Goal: Register for event/course

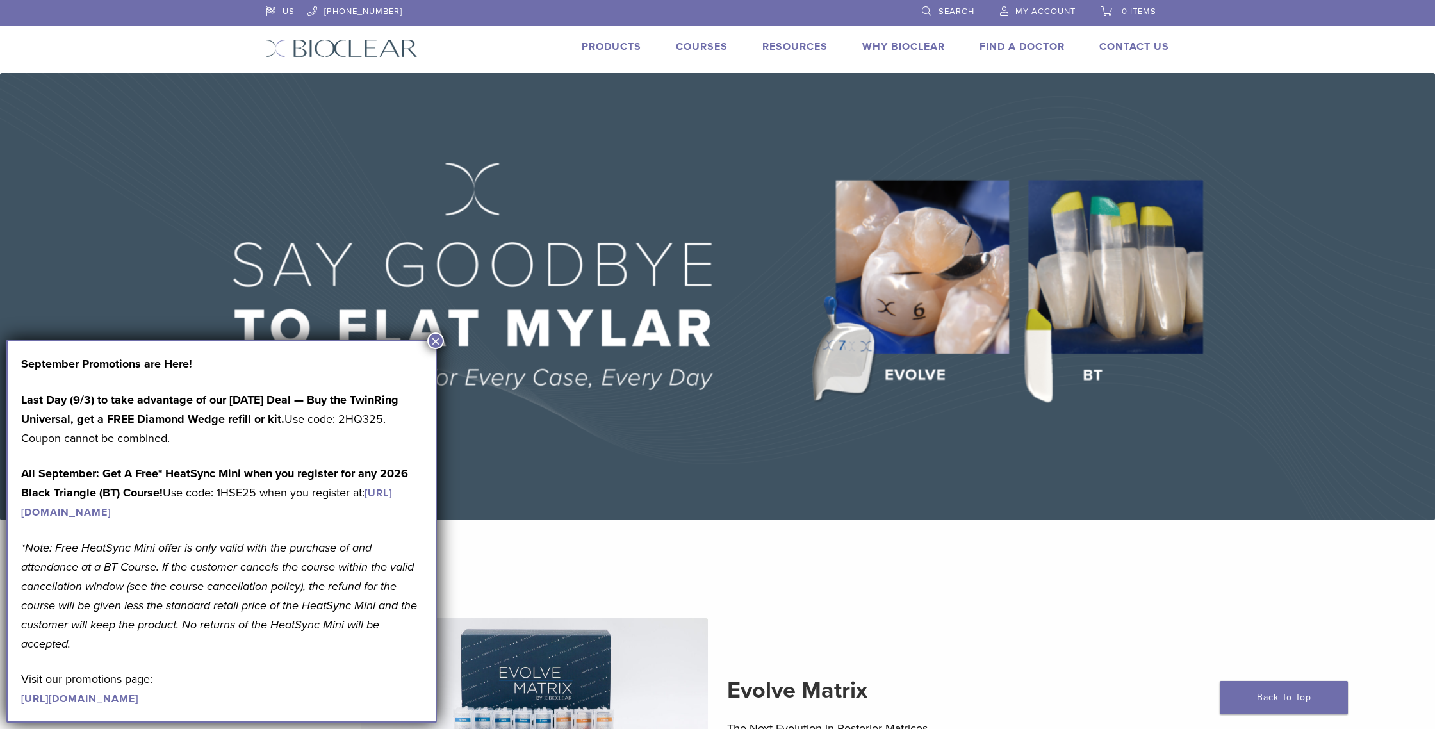
click at [919, 45] on link "Why Bioclear" at bounding box center [903, 46] width 83 height 13
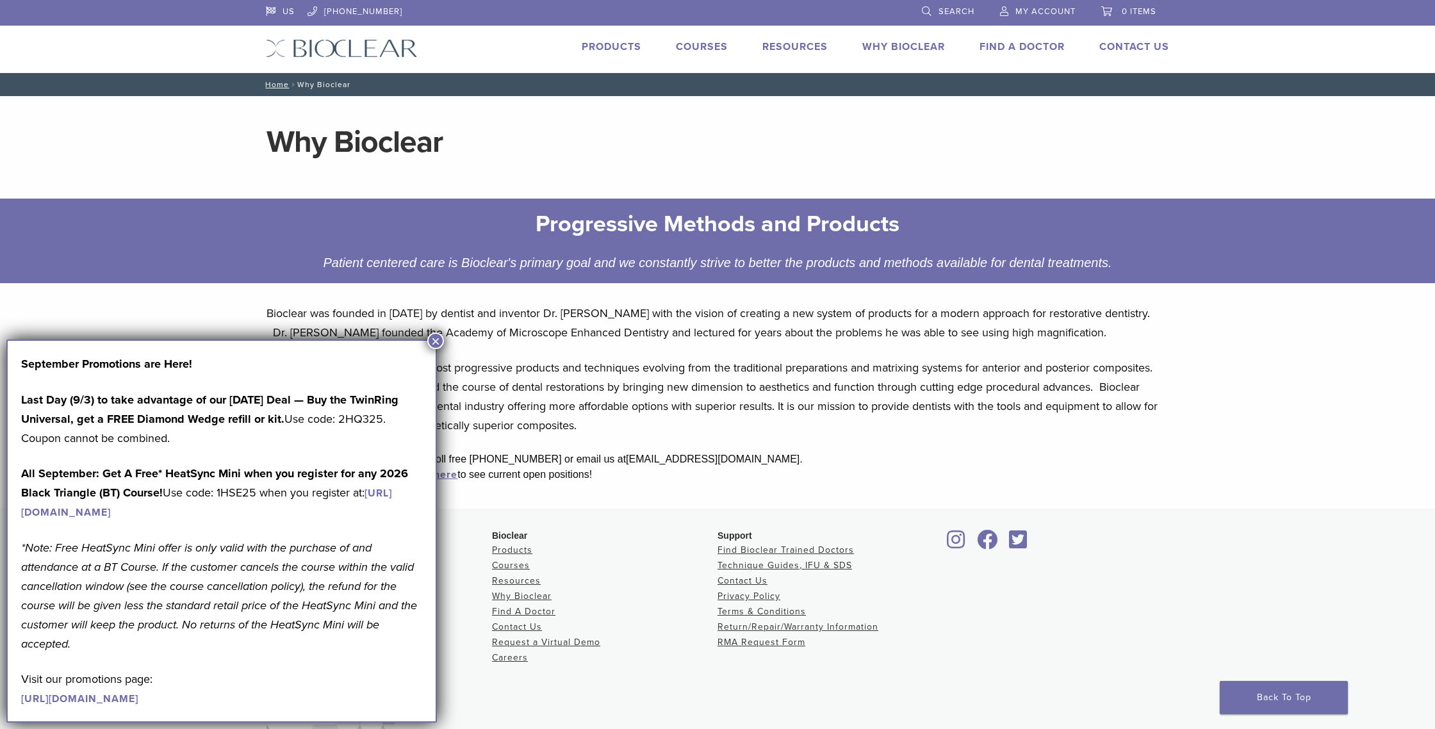
click at [436, 339] on button "×" at bounding box center [435, 341] width 17 height 17
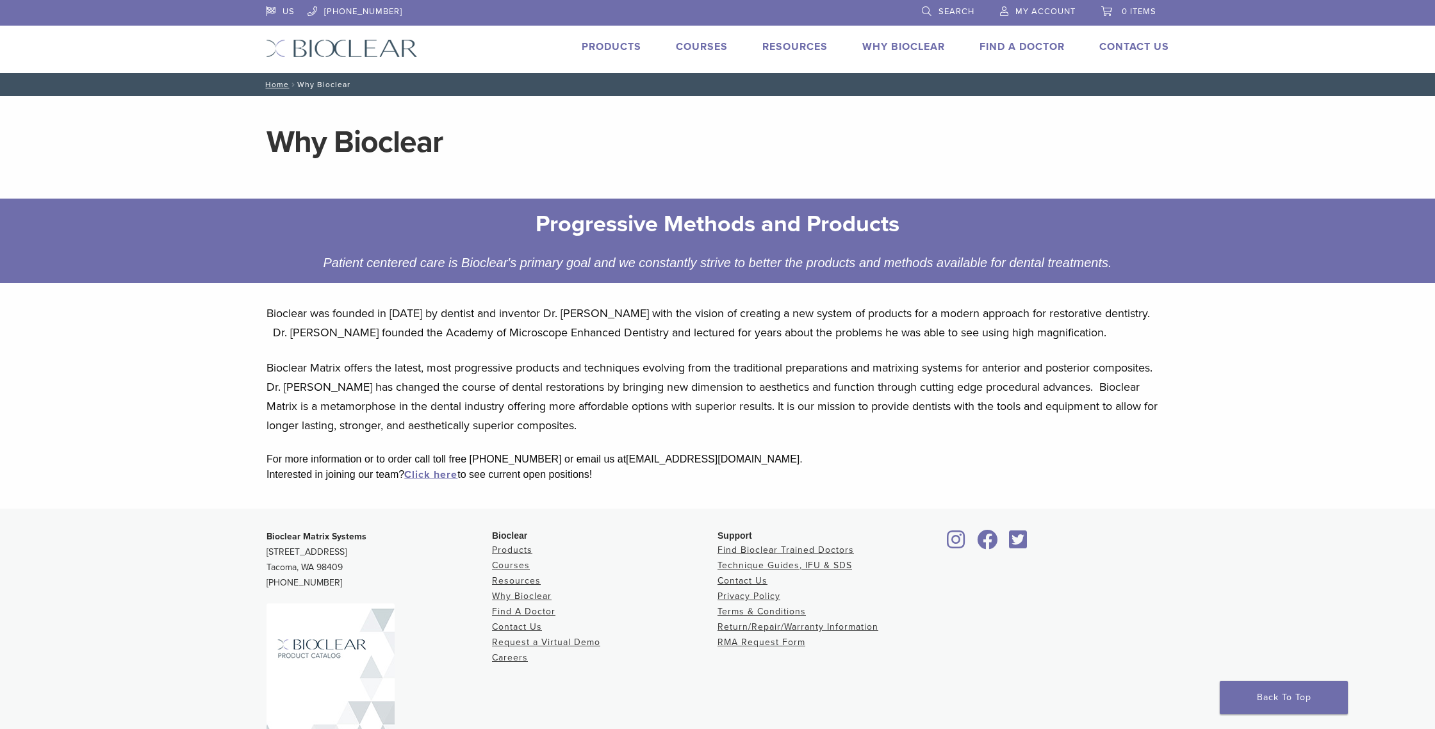
click at [705, 47] on link "Courses" at bounding box center [702, 46] width 52 height 13
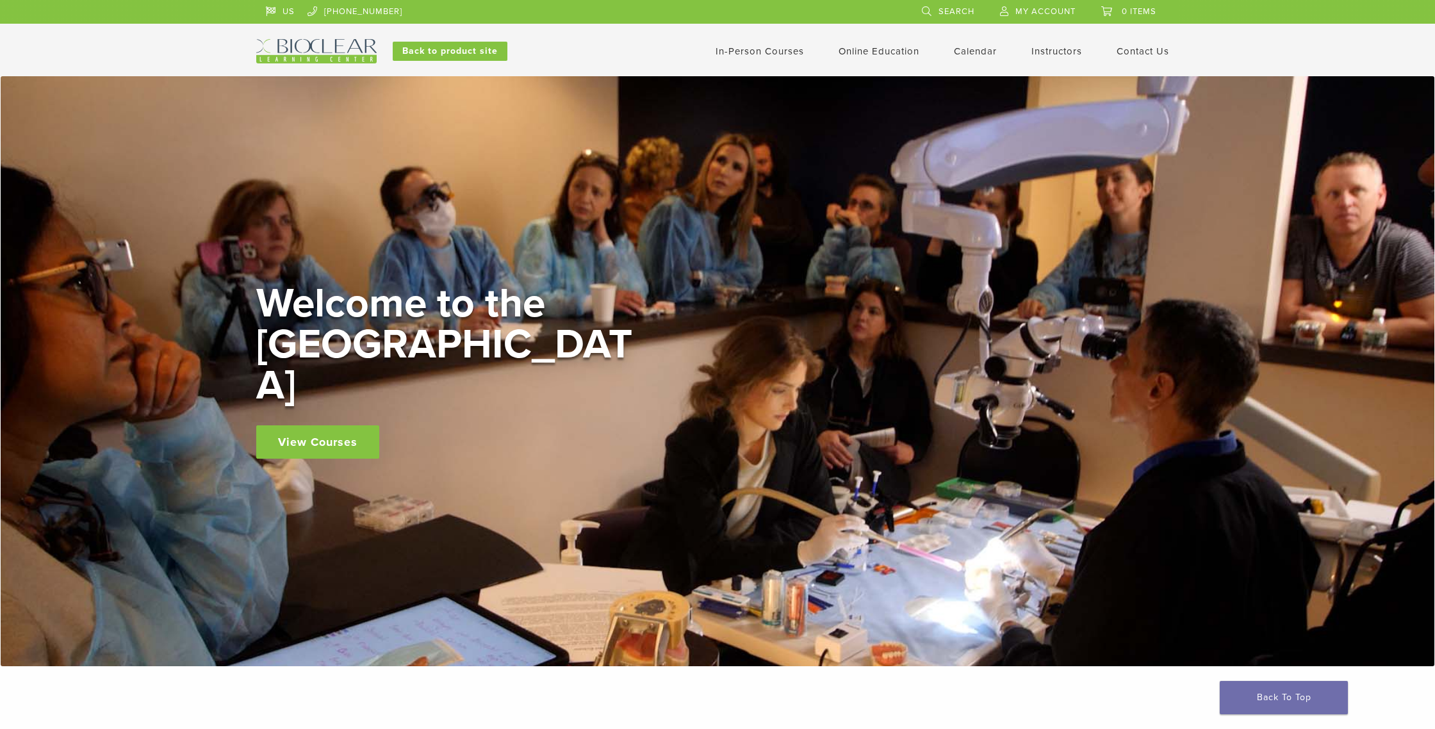
click at [960, 54] on link "Calendar" at bounding box center [975, 51] width 43 height 12
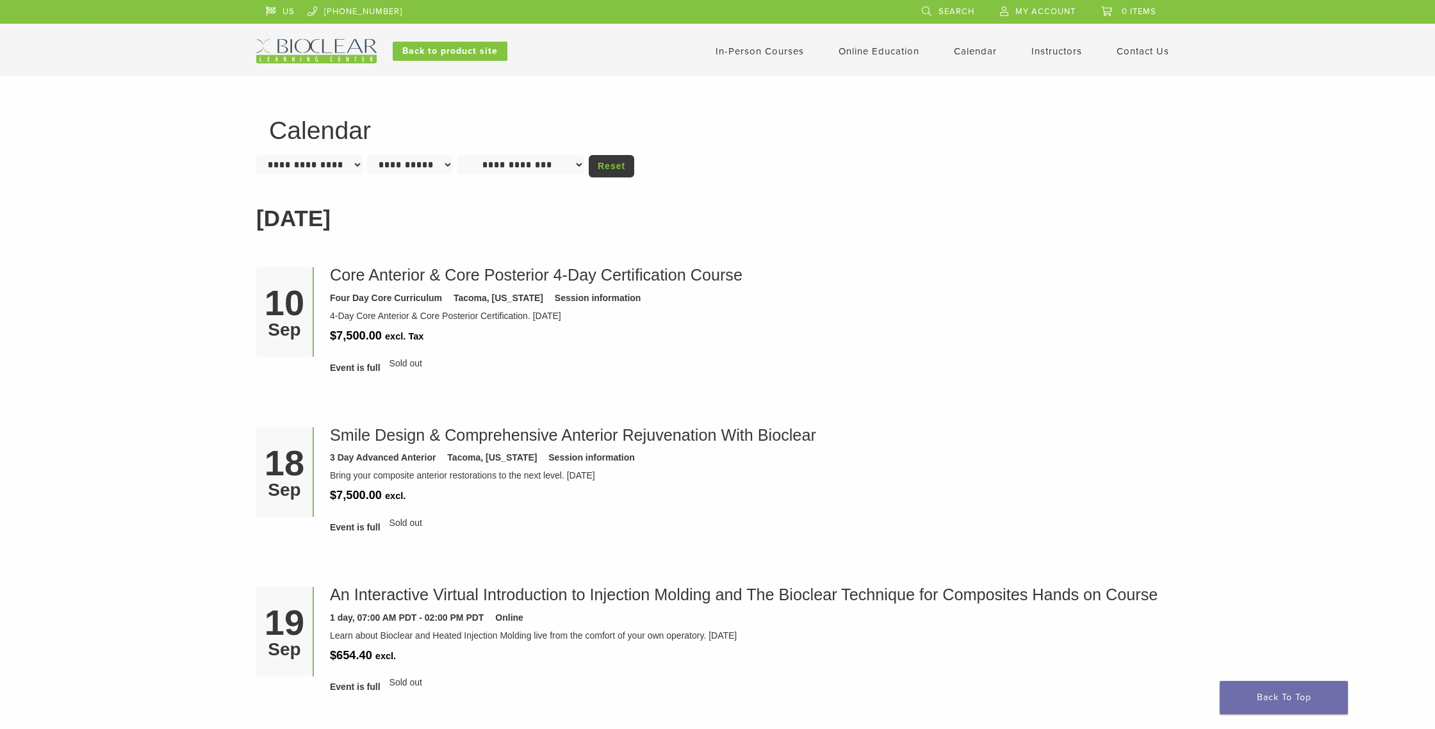
click at [769, 53] on link "In-Person Courses" at bounding box center [760, 51] width 88 height 12
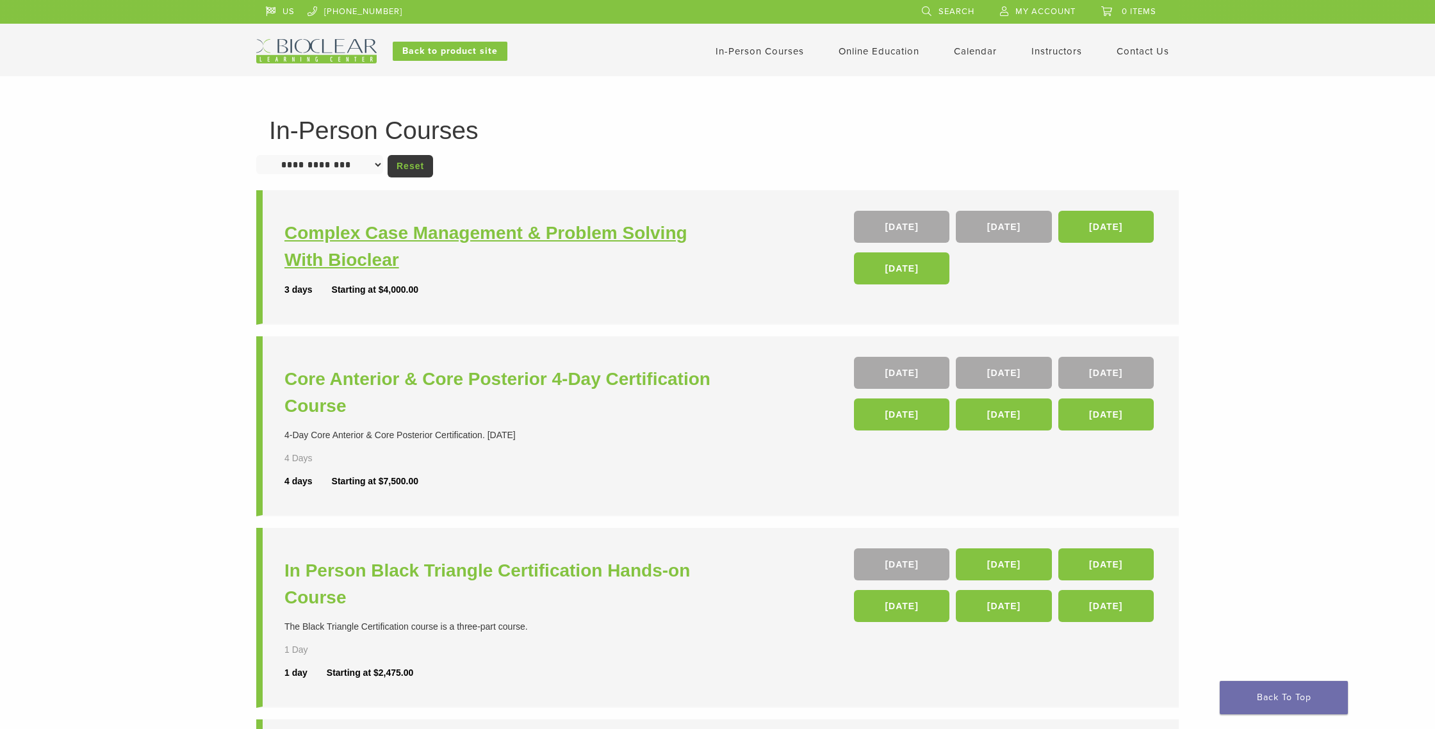
click at [345, 256] on h3 "Complex Case Management & Problem Solving With Bioclear" at bounding box center [502, 247] width 436 height 54
